Goal: Transaction & Acquisition: Purchase product/service

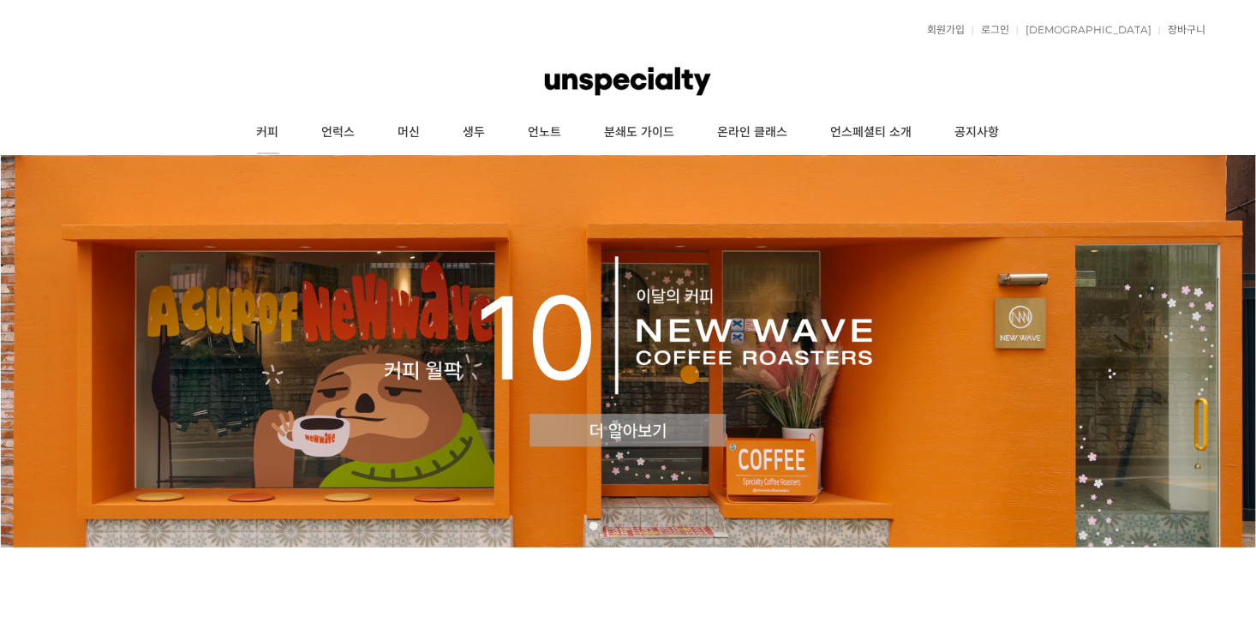
click at [268, 130] on link "커피" at bounding box center [268, 132] width 65 height 43
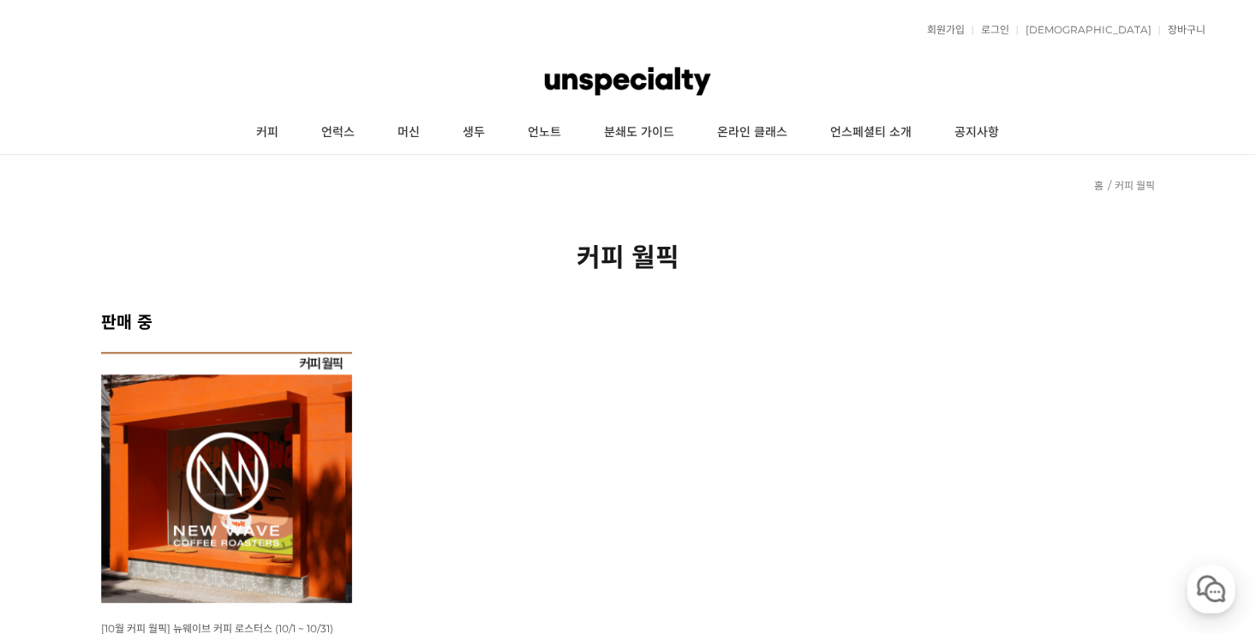
click at [255, 453] on img at bounding box center [226, 477] width 251 height 251
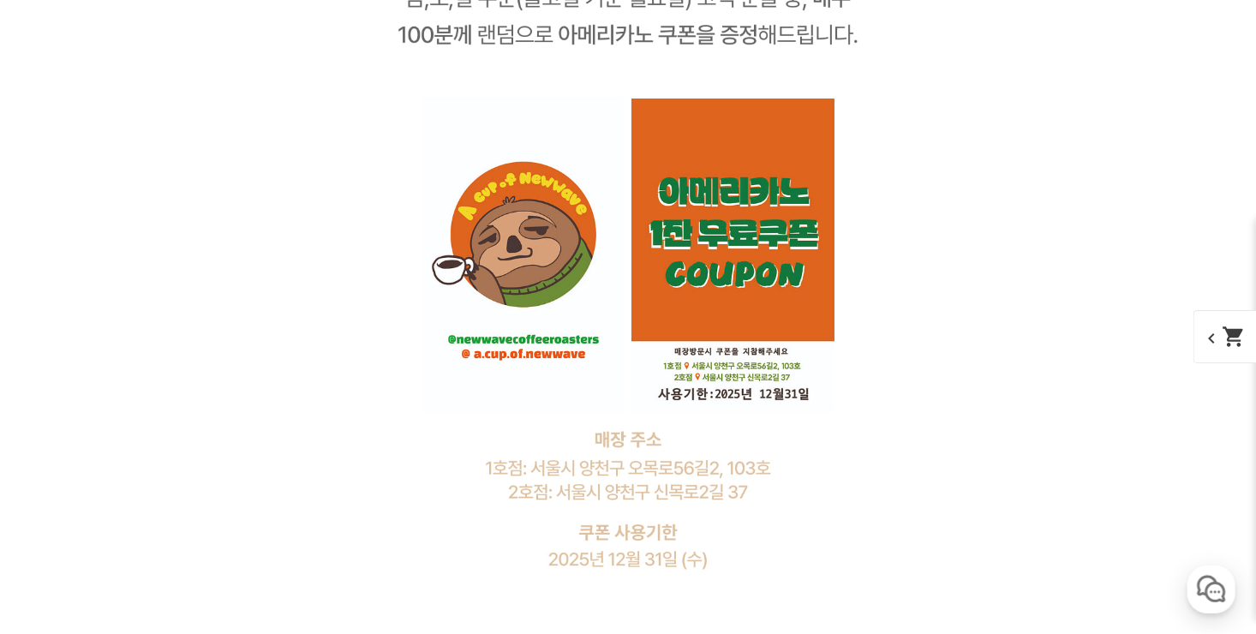
scroll to position [10370, 0]
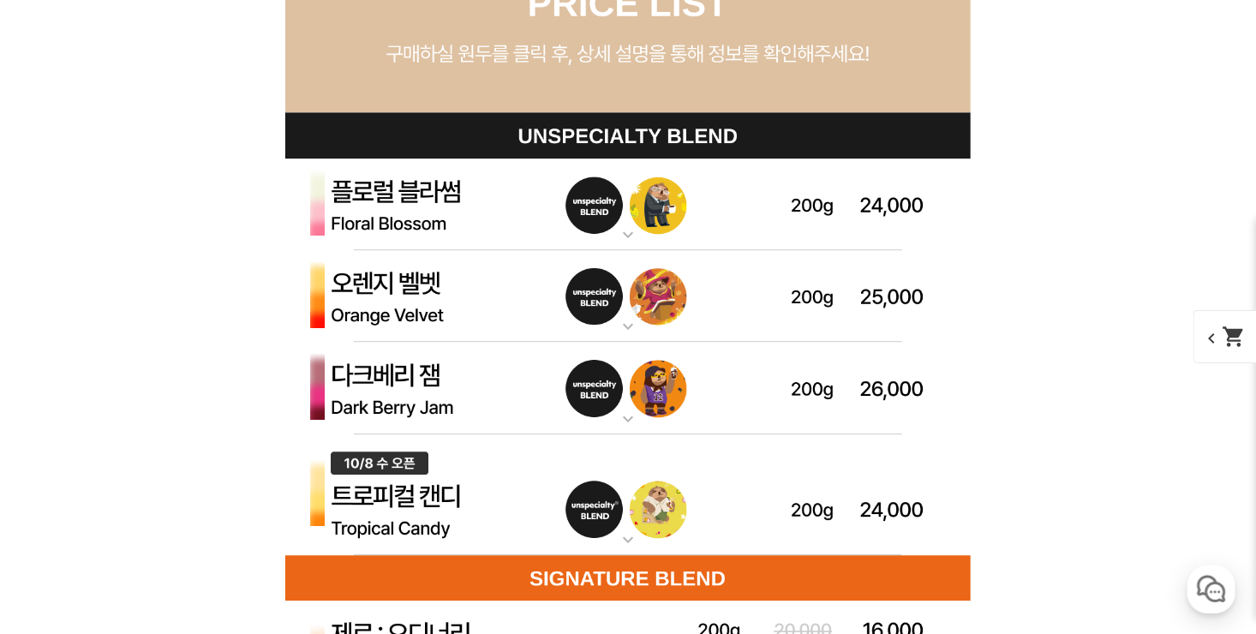
scroll to position [4971, 0]
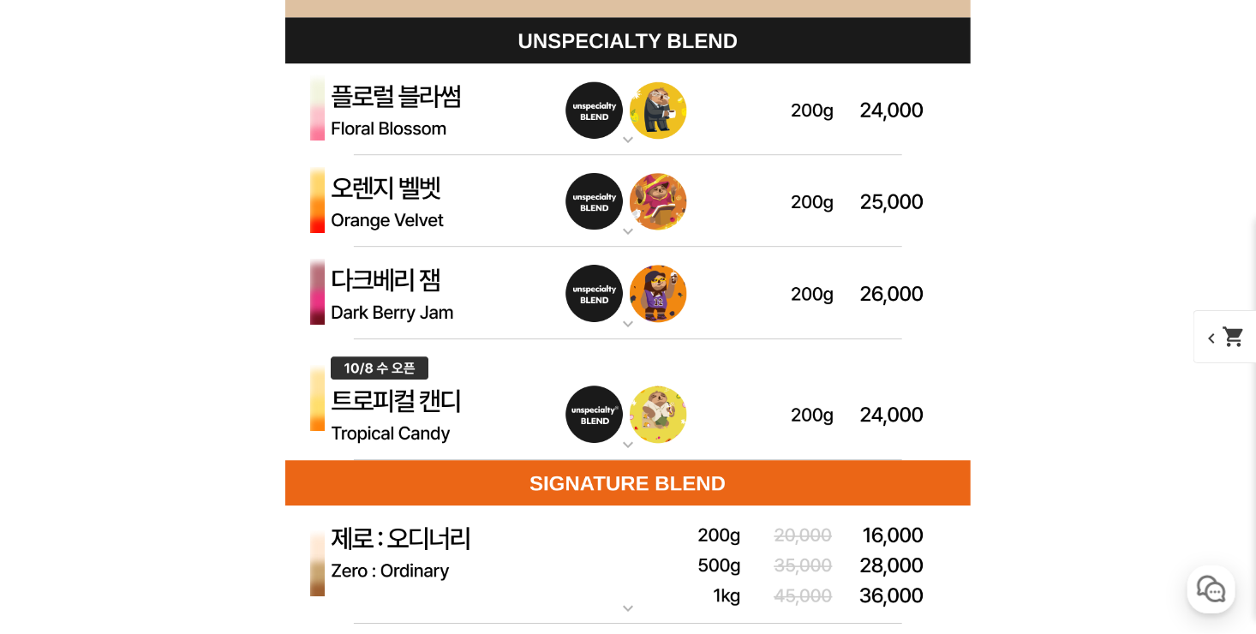
click at [625, 137] on mat-icon "expand_more" at bounding box center [628, 139] width 34 height 21
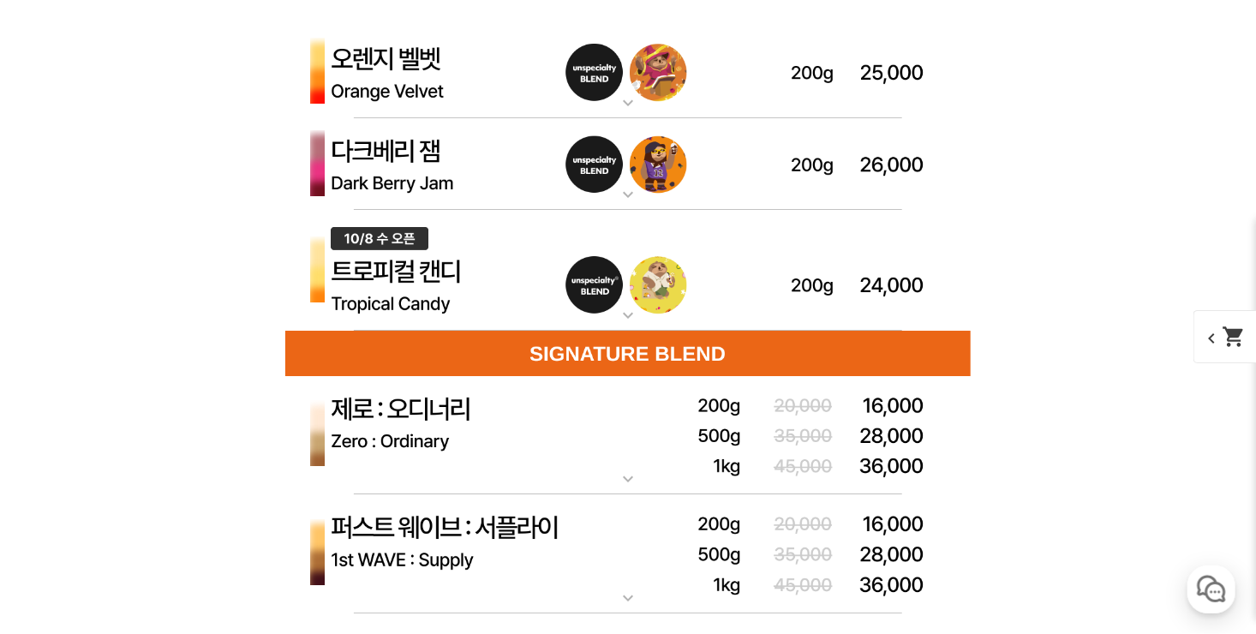
scroll to position [5914, 0]
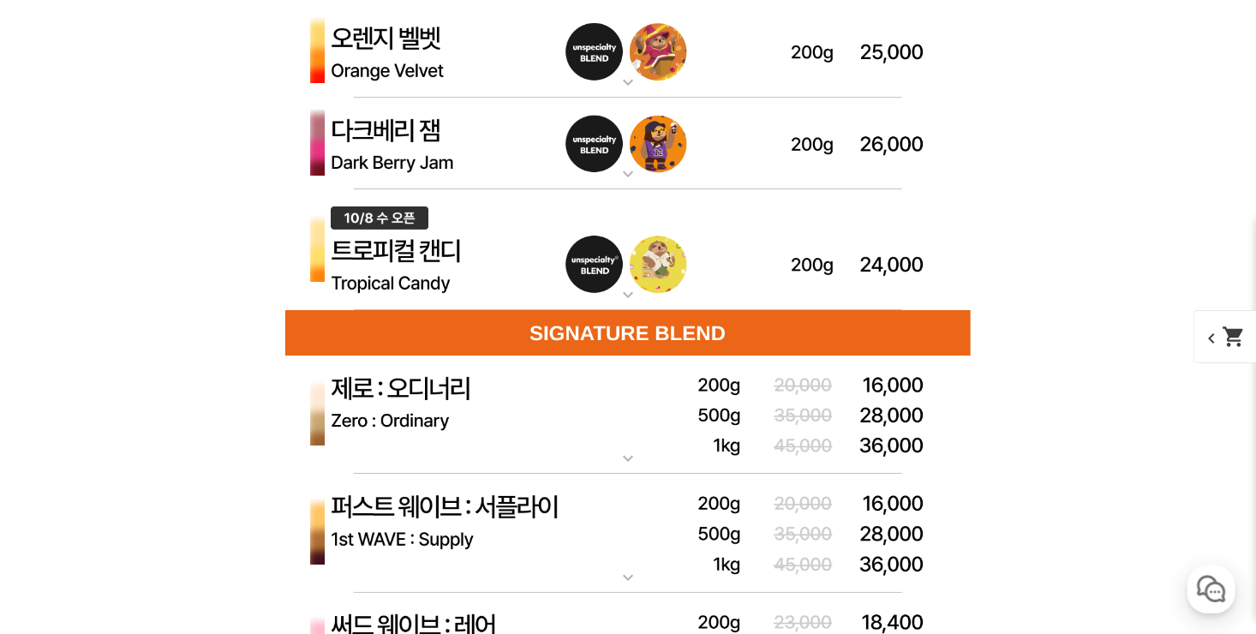
click at [626, 295] on mat-icon "expand_more" at bounding box center [628, 295] width 34 height 21
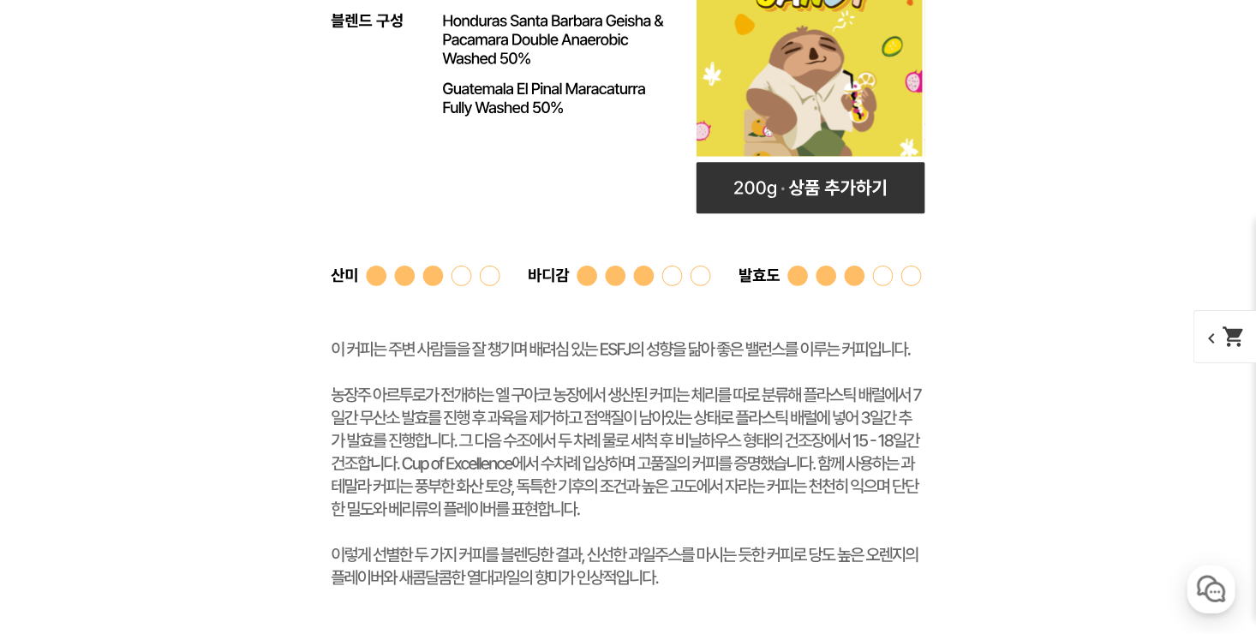
scroll to position [7028, 0]
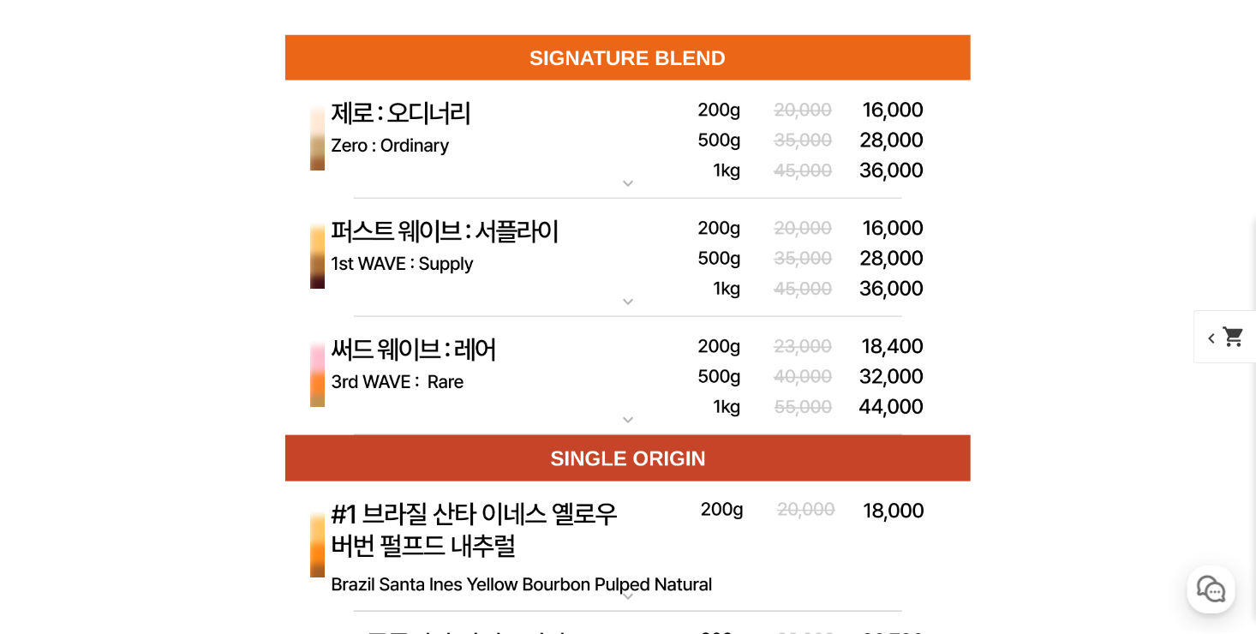
click at [623, 182] on mat-icon "expand_more" at bounding box center [628, 183] width 34 height 21
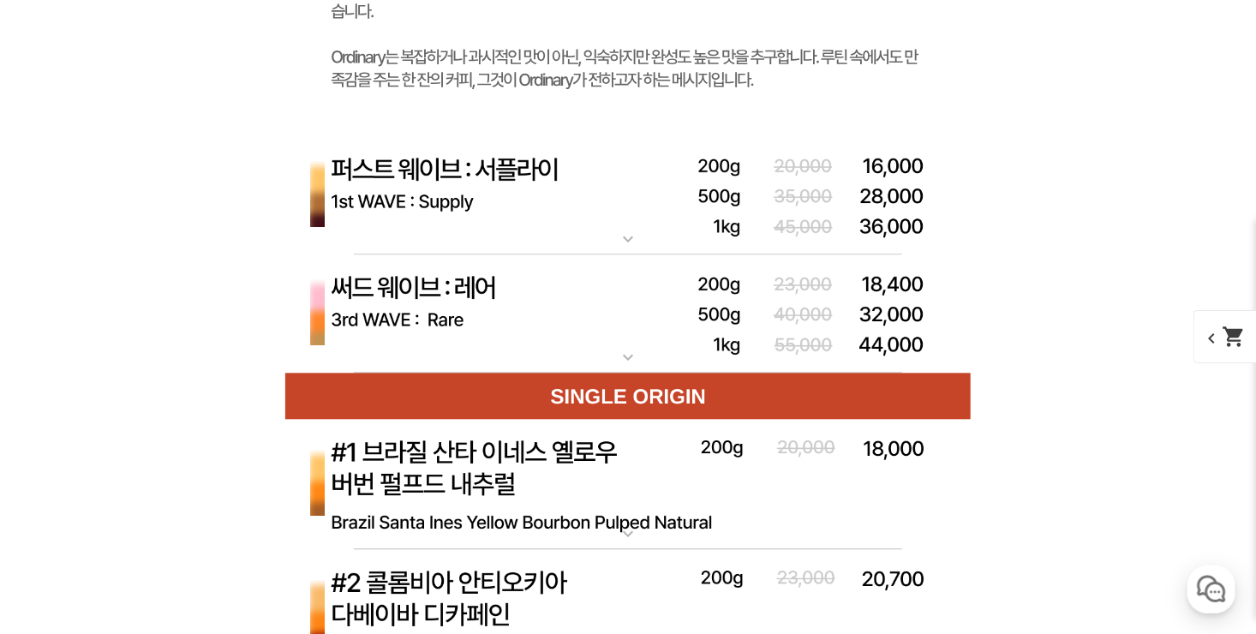
scroll to position [8056, 0]
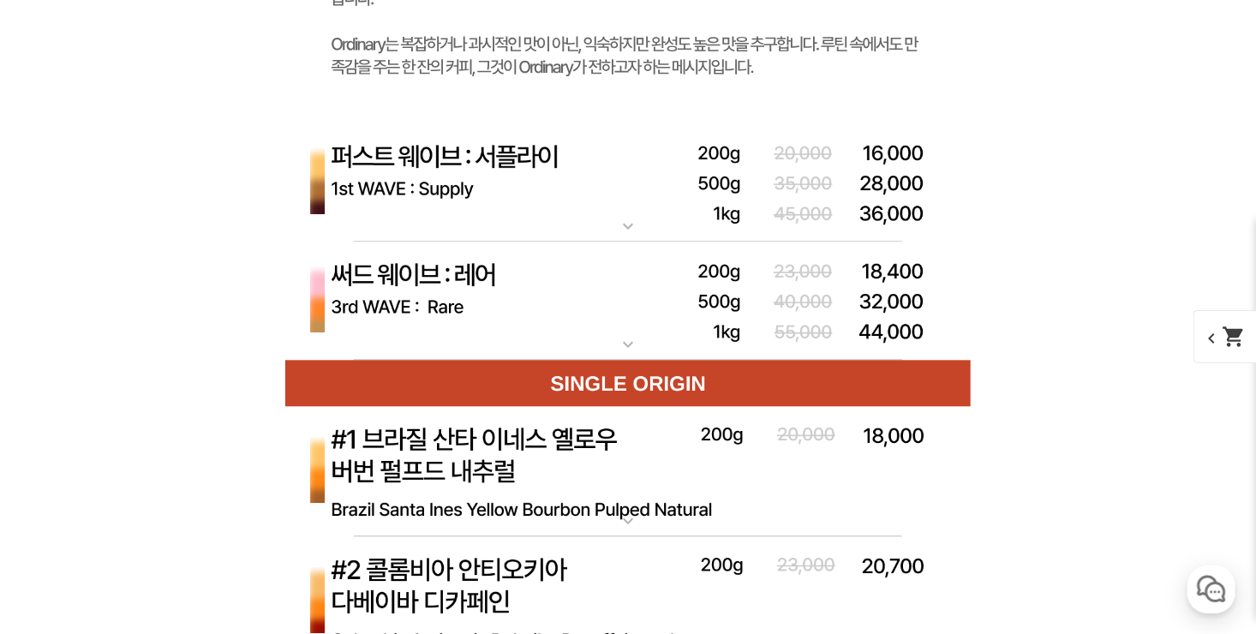
click at [632, 224] on mat-icon "expand_more" at bounding box center [628, 226] width 34 height 21
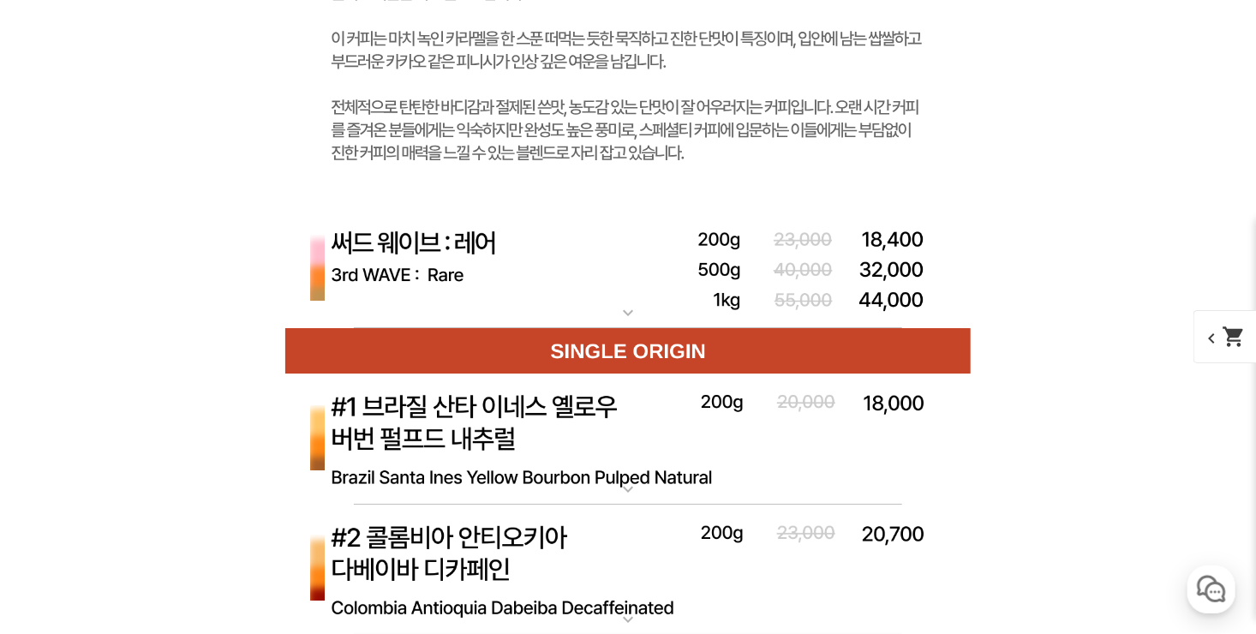
scroll to position [9170, 0]
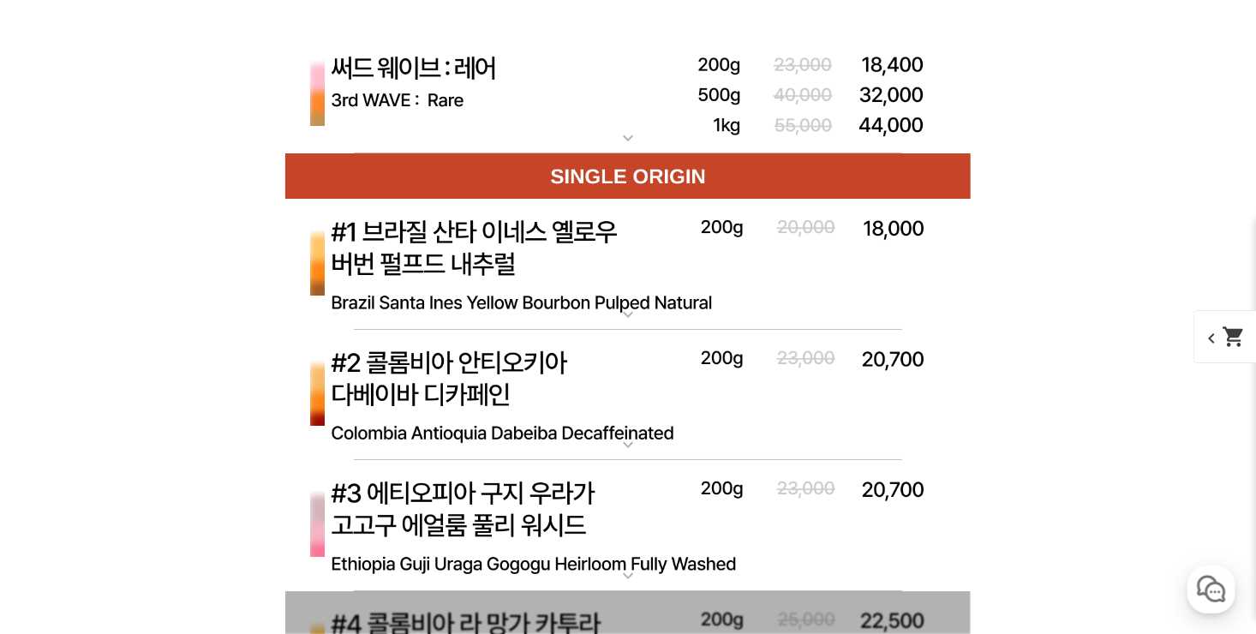
click at [634, 134] on mat-icon "expand_more" at bounding box center [628, 138] width 34 height 21
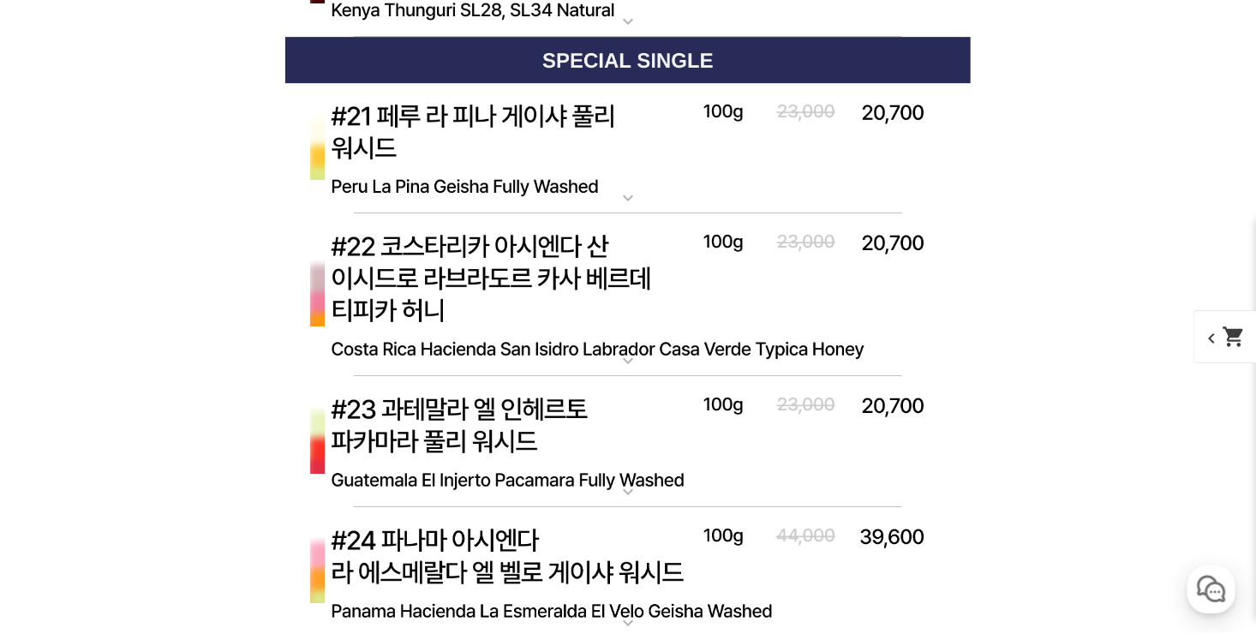
scroll to position [12513, 0]
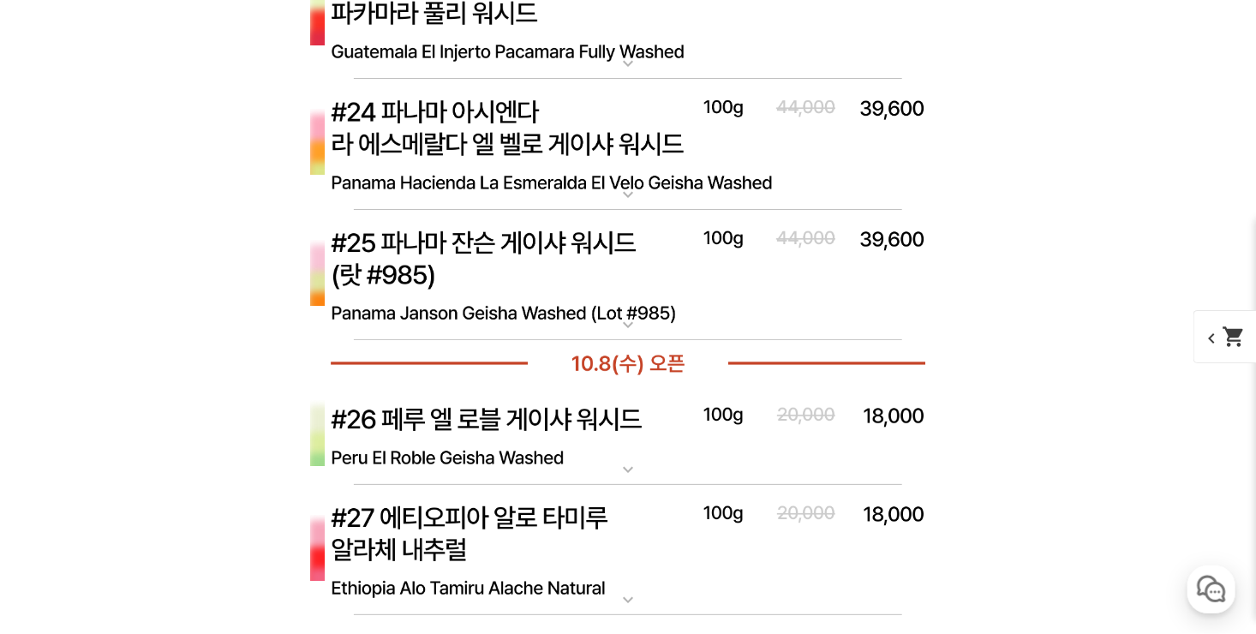
click at [639, 322] on mat-icon "expand_more" at bounding box center [628, 325] width 34 height 21
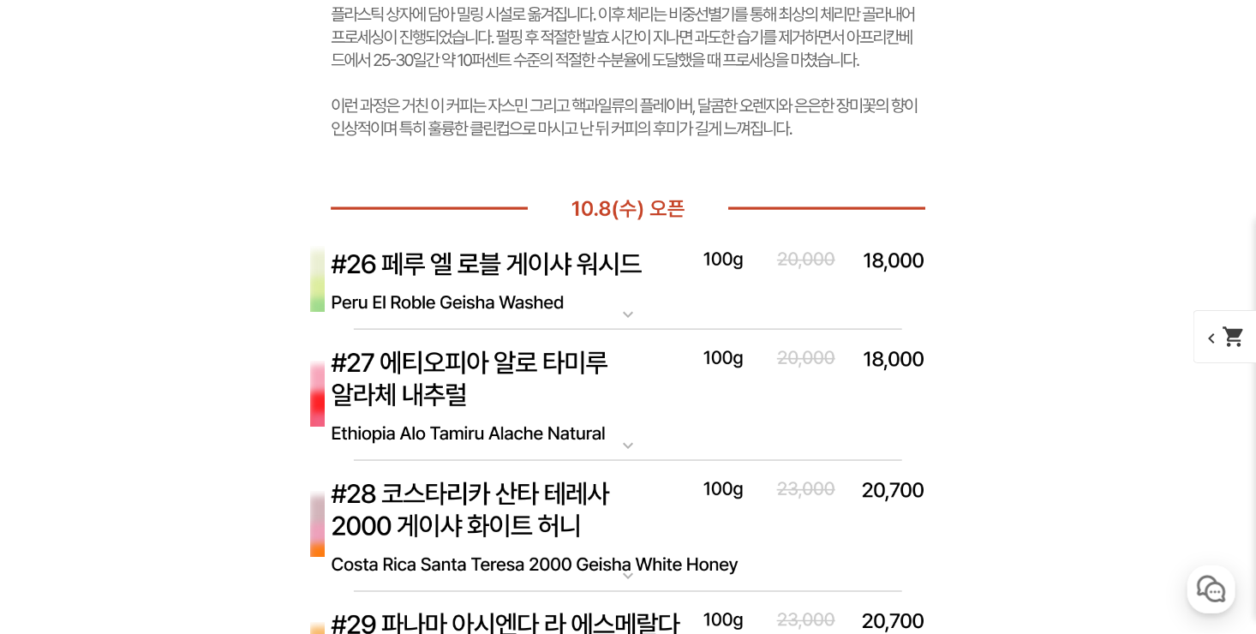
scroll to position [13713, 0]
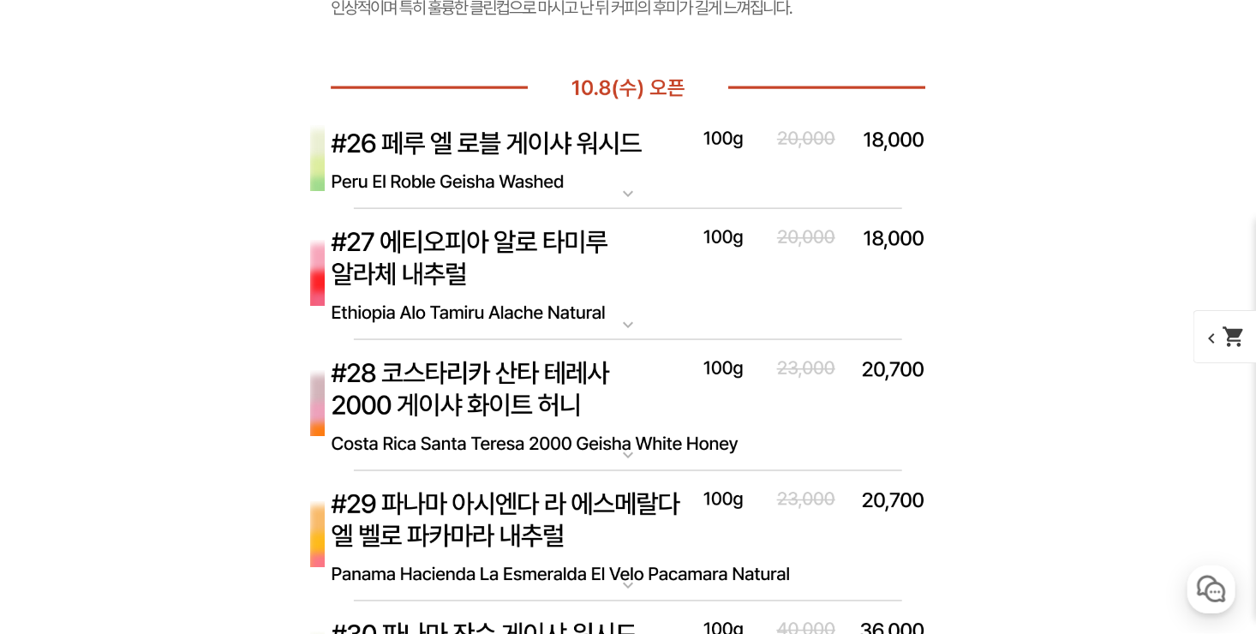
click at [643, 576] on mat-icon "expand_more" at bounding box center [628, 586] width 34 height 21
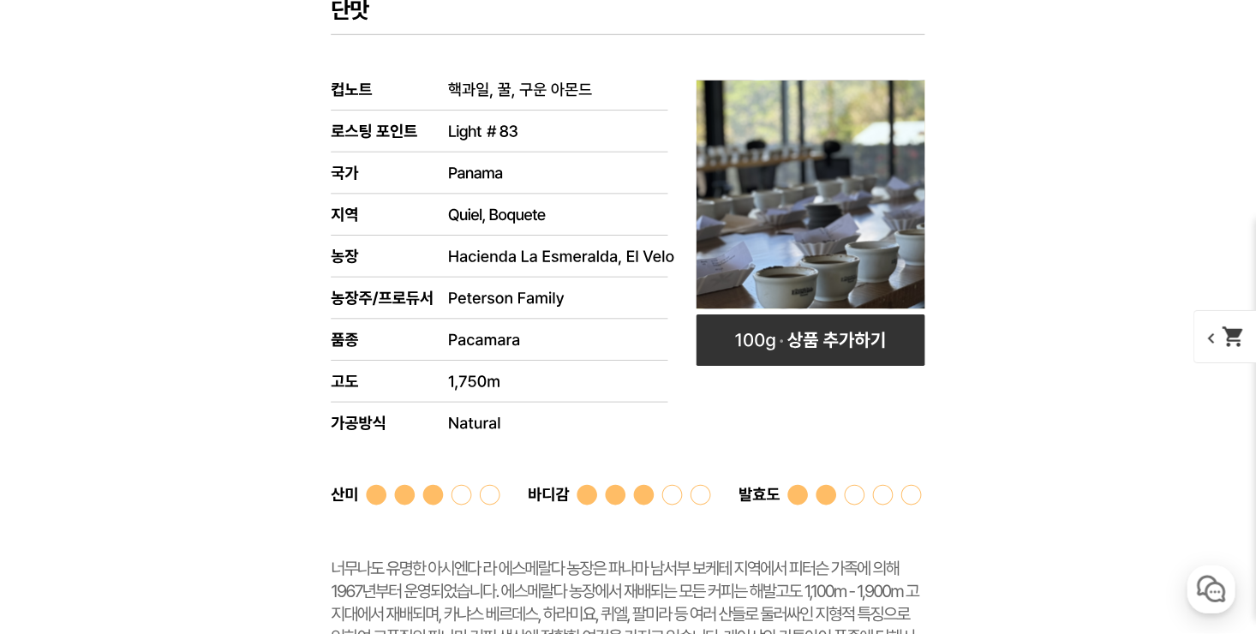
scroll to position [14998, 0]
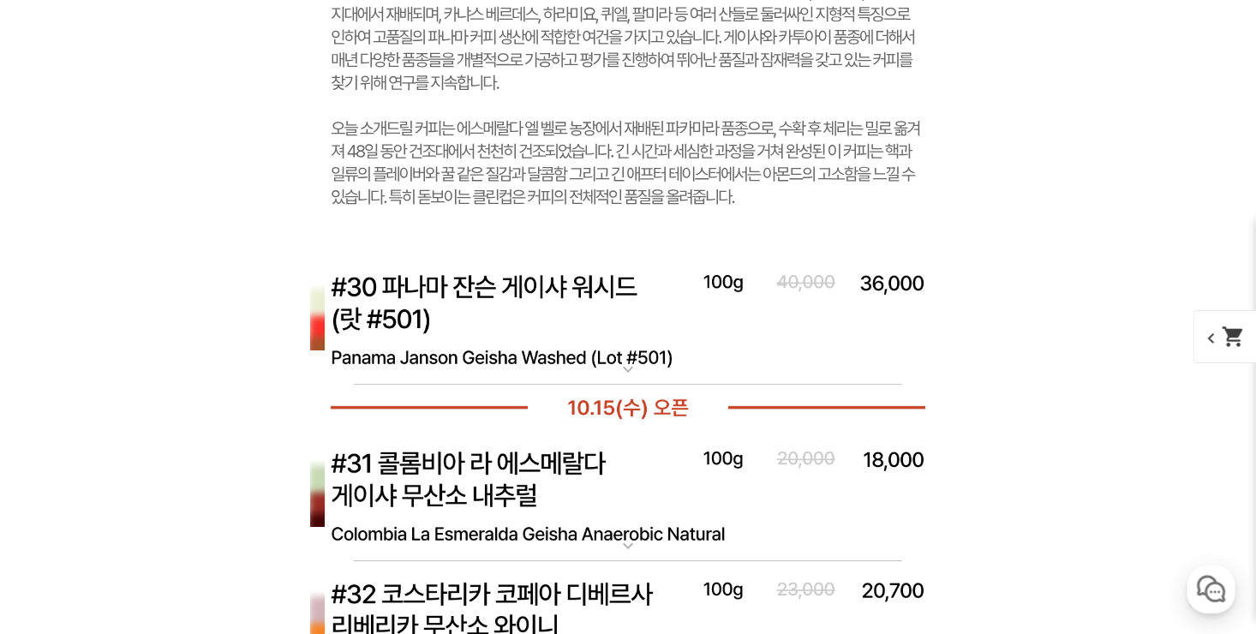
click at [633, 369] on mat-icon "expand_more" at bounding box center [628, 369] width 34 height 21
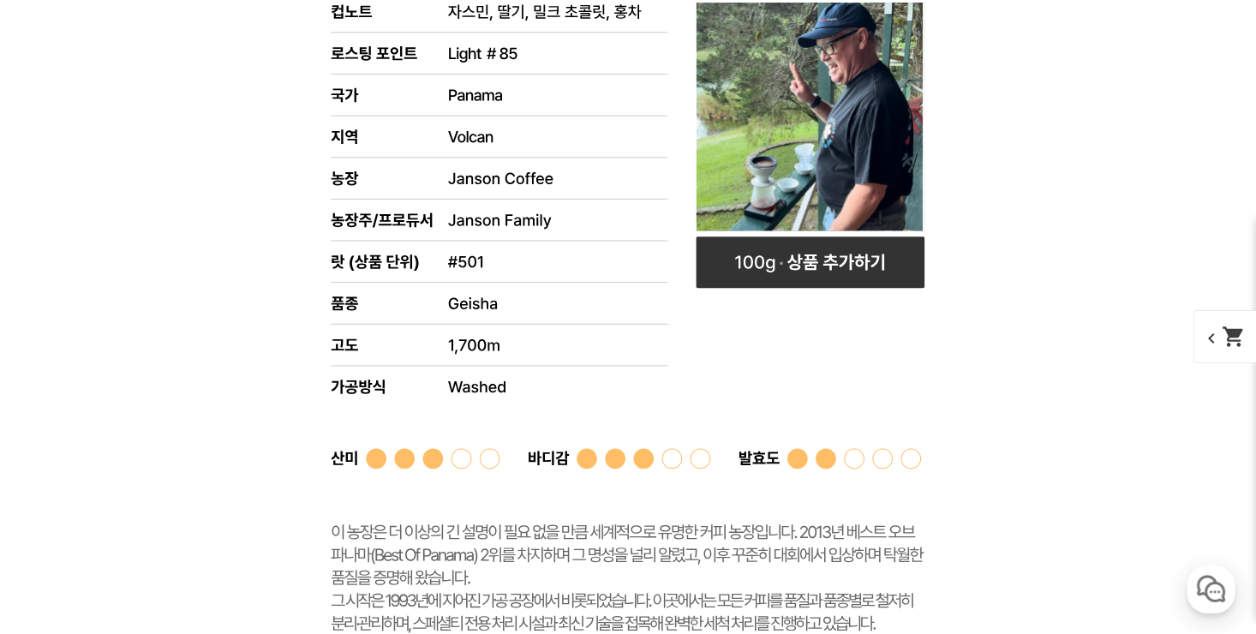
scroll to position [16112, 0]
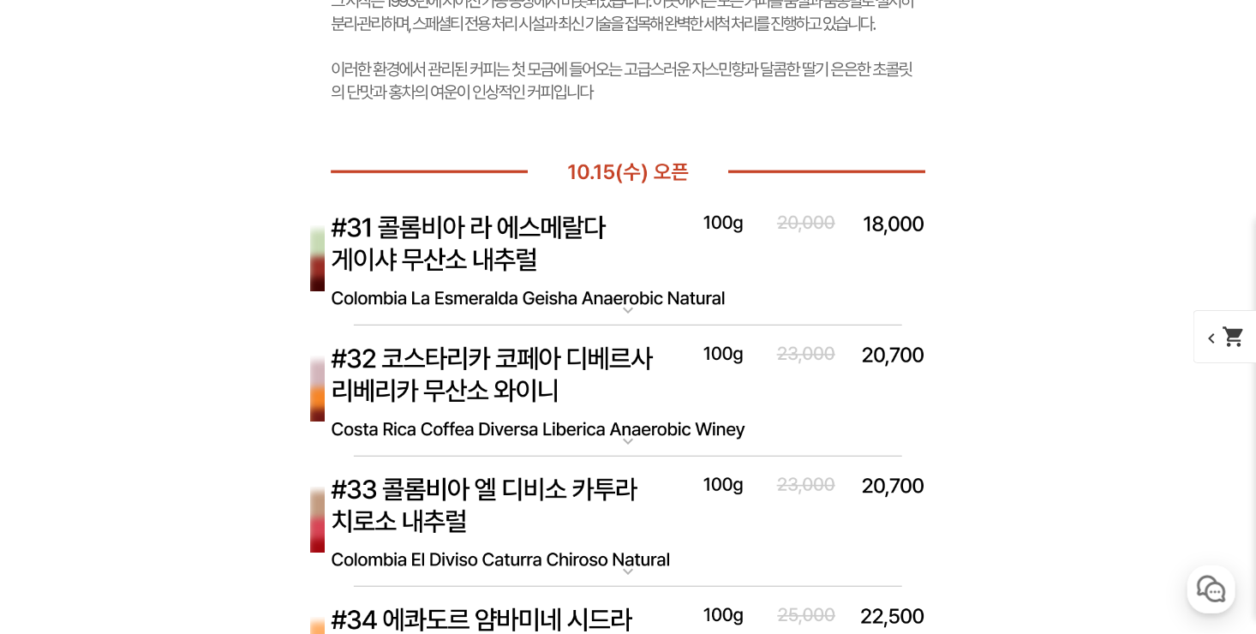
click at [629, 303] on mat-icon "expand_more" at bounding box center [628, 310] width 34 height 21
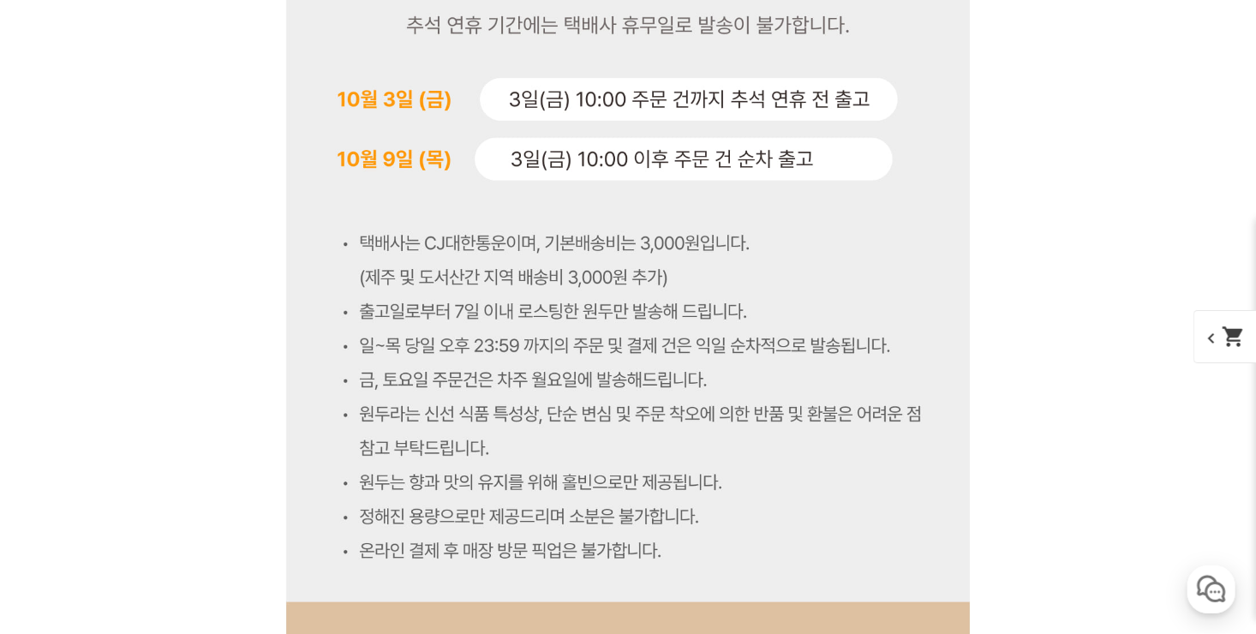
scroll to position [20483, 0]
